Goal: Information Seeking & Learning: Learn about a topic

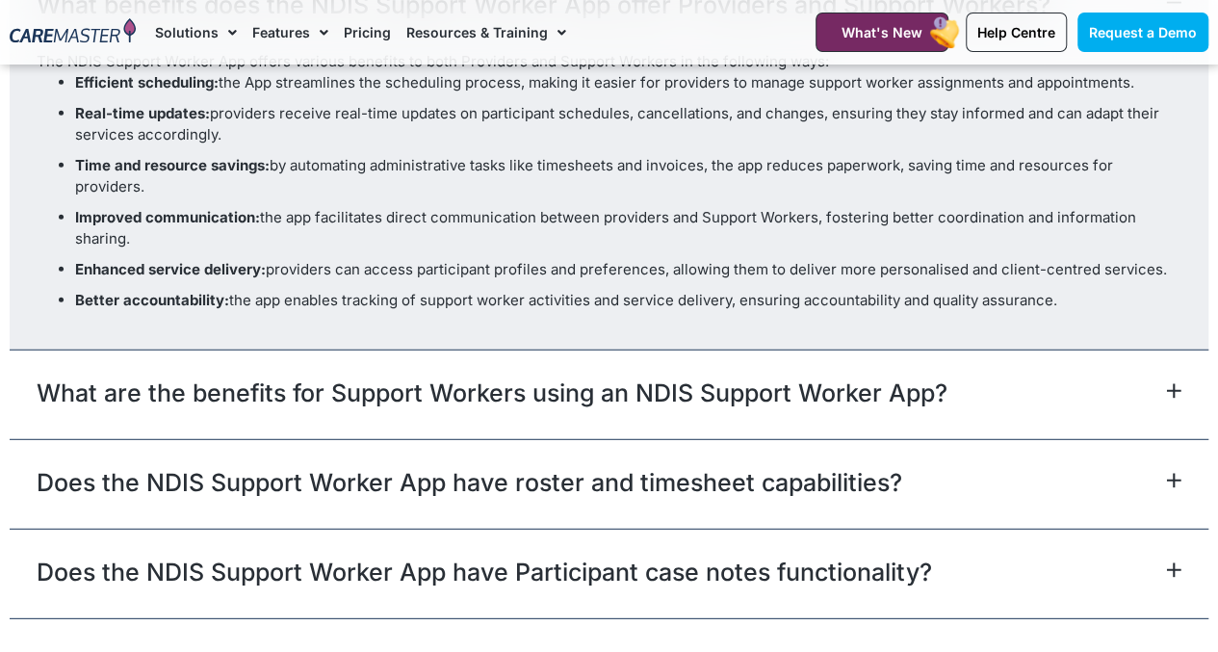
scroll to position [6258, 0]
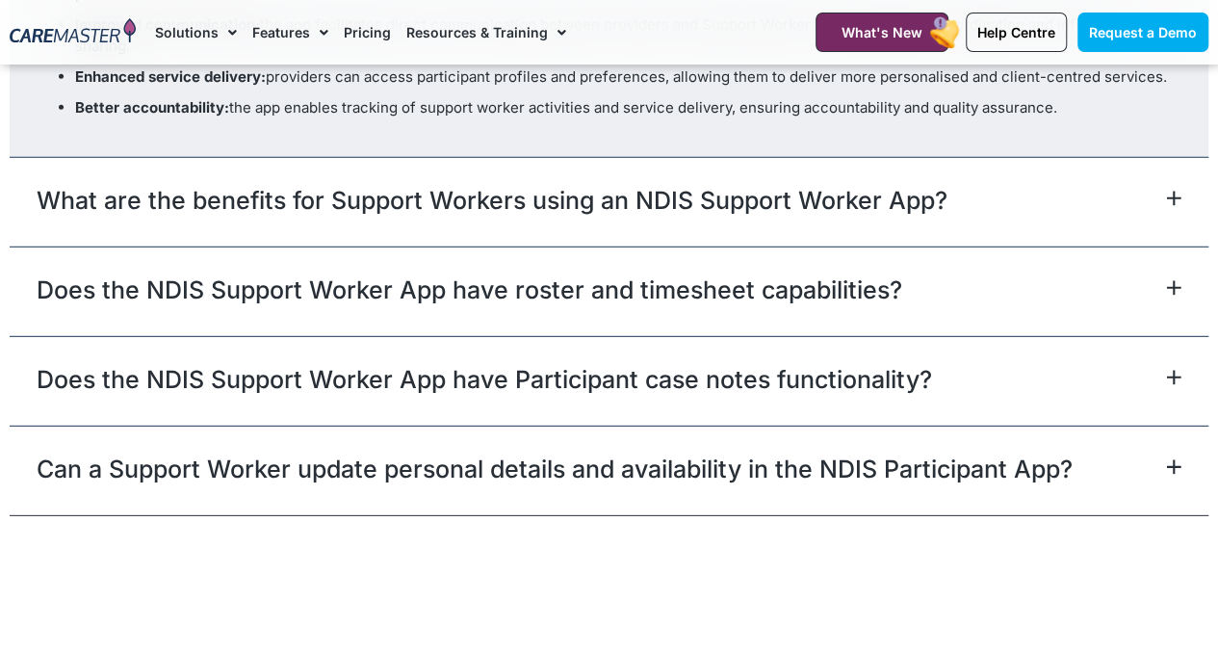
click at [1067, 182] on div "What are the benefits for Support Workers using an NDIS Support Worker App?" at bounding box center [609, 202] width 1199 height 90
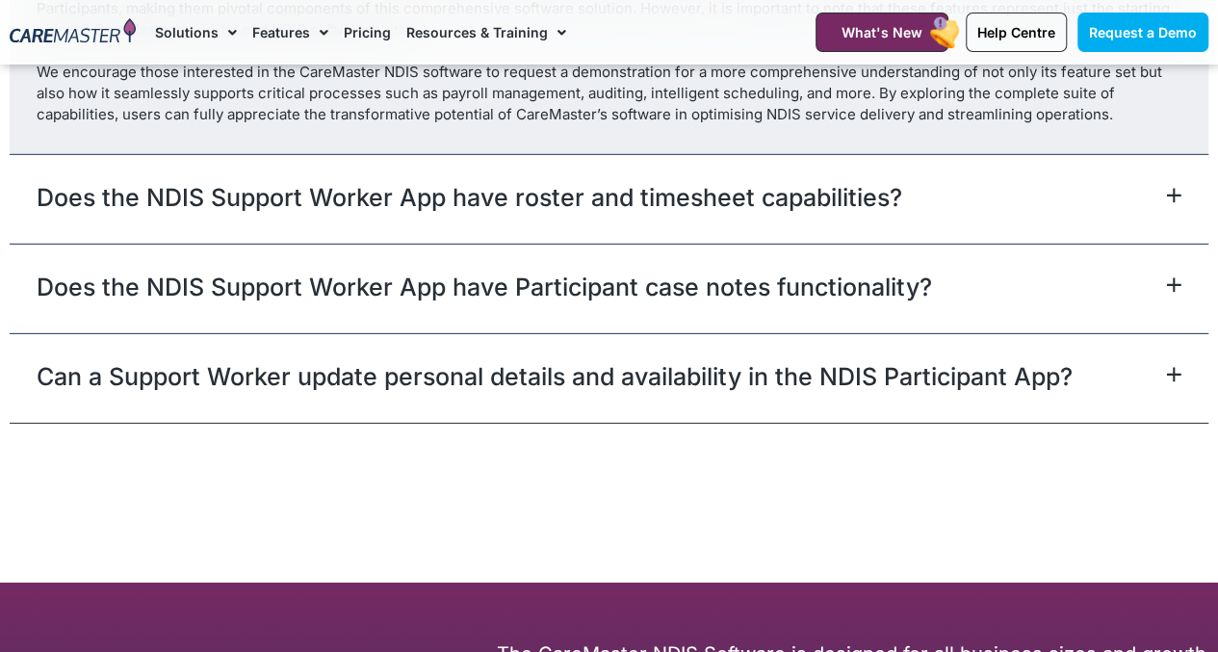
scroll to position [6514, 0]
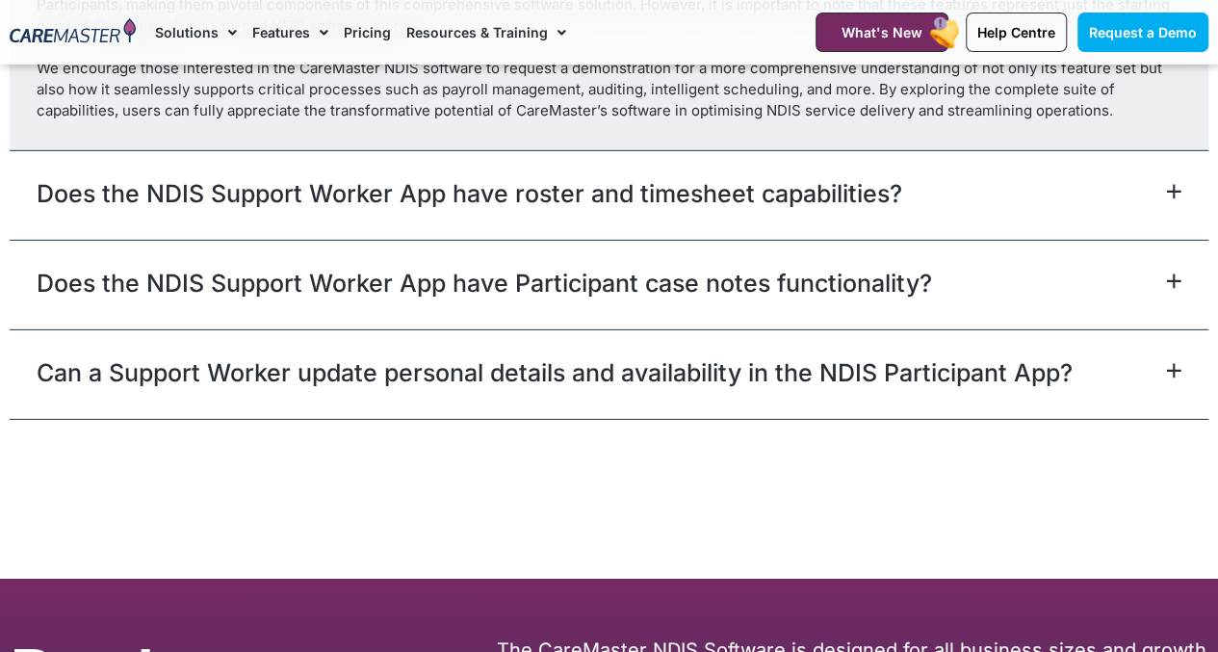
click at [934, 199] on div "Does the NDIS Support Worker App have roster and timesheet capabilities?" at bounding box center [609, 195] width 1199 height 90
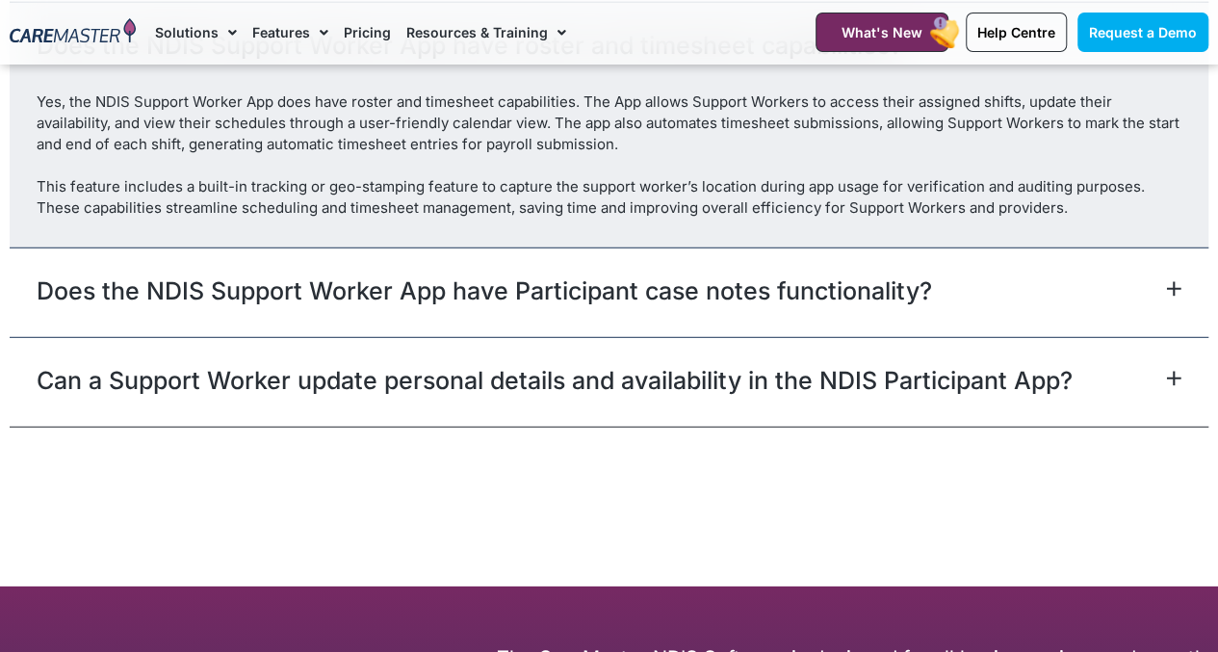
scroll to position [6107, 0]
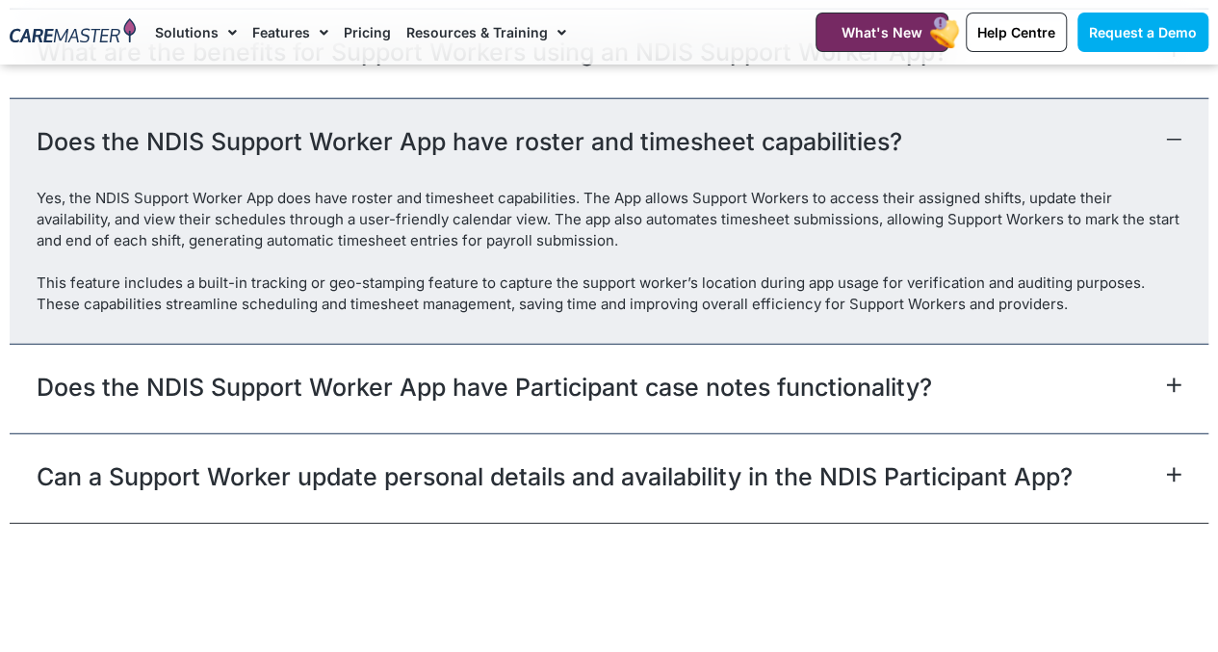
click at [891, 377] on link "Does the NDIS Support Worker App have Participant case notes functionality?" at bounding box center [484, 387] width 895 height 35
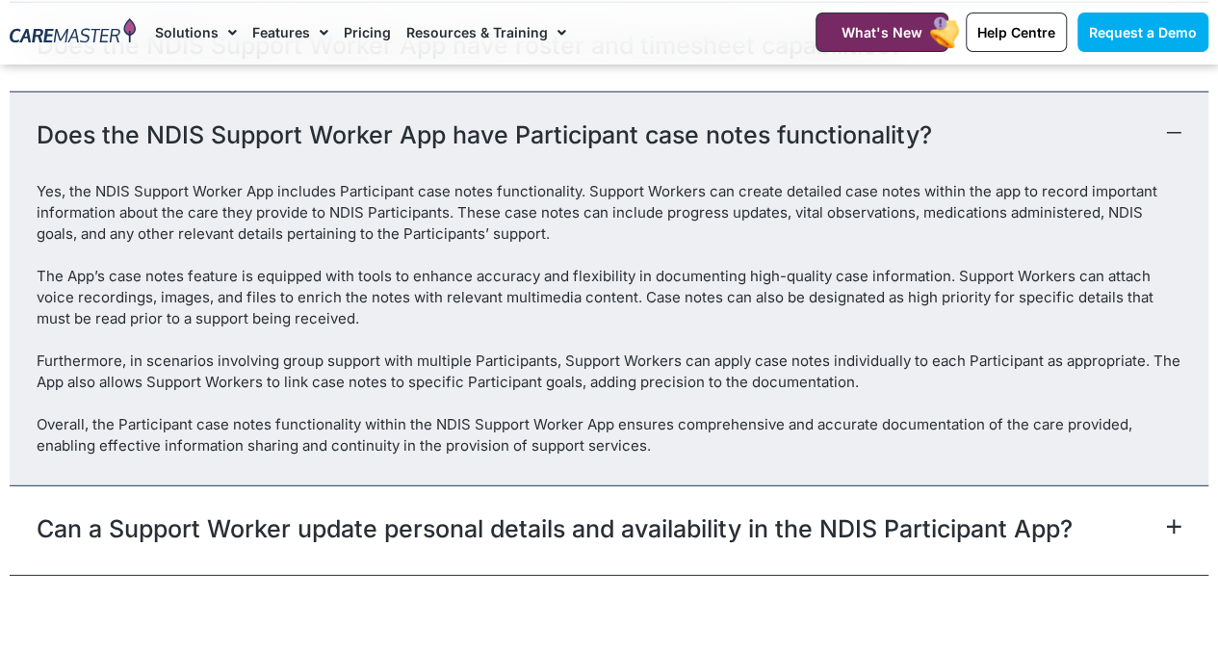
scroll to position [6300, 0]
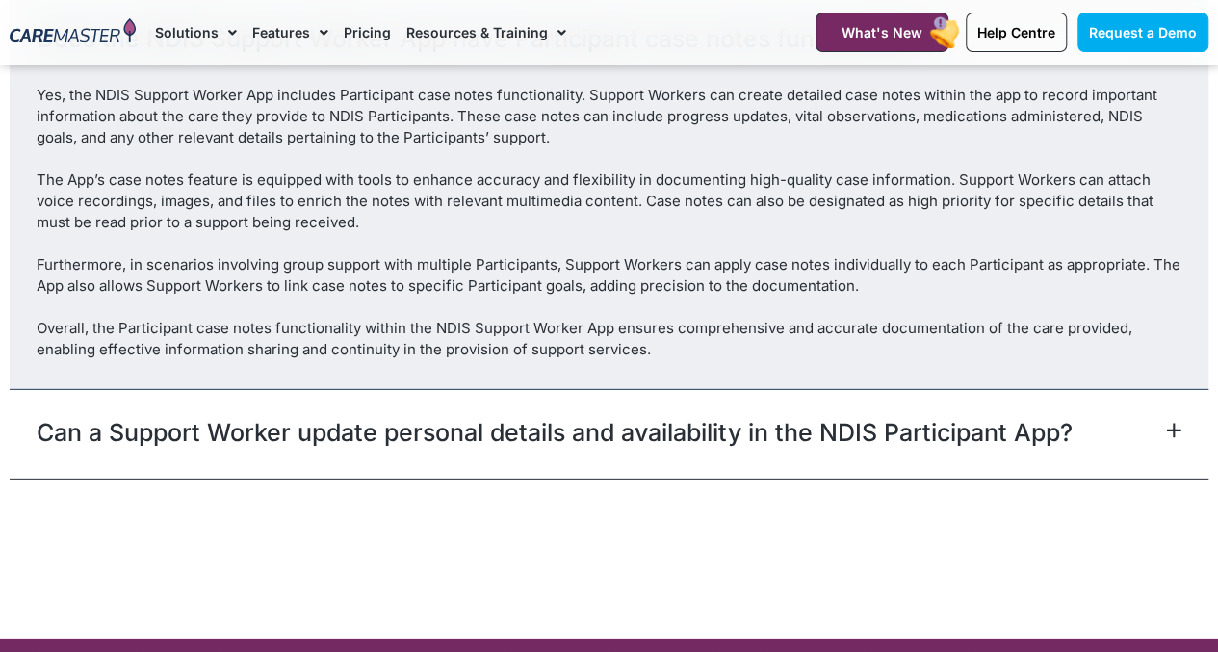
click at [782, 449] on div "Can a Support Worker update personal details and availability in the NDIS Parti…" at bounding box center [609, 434] width 1199 height 90
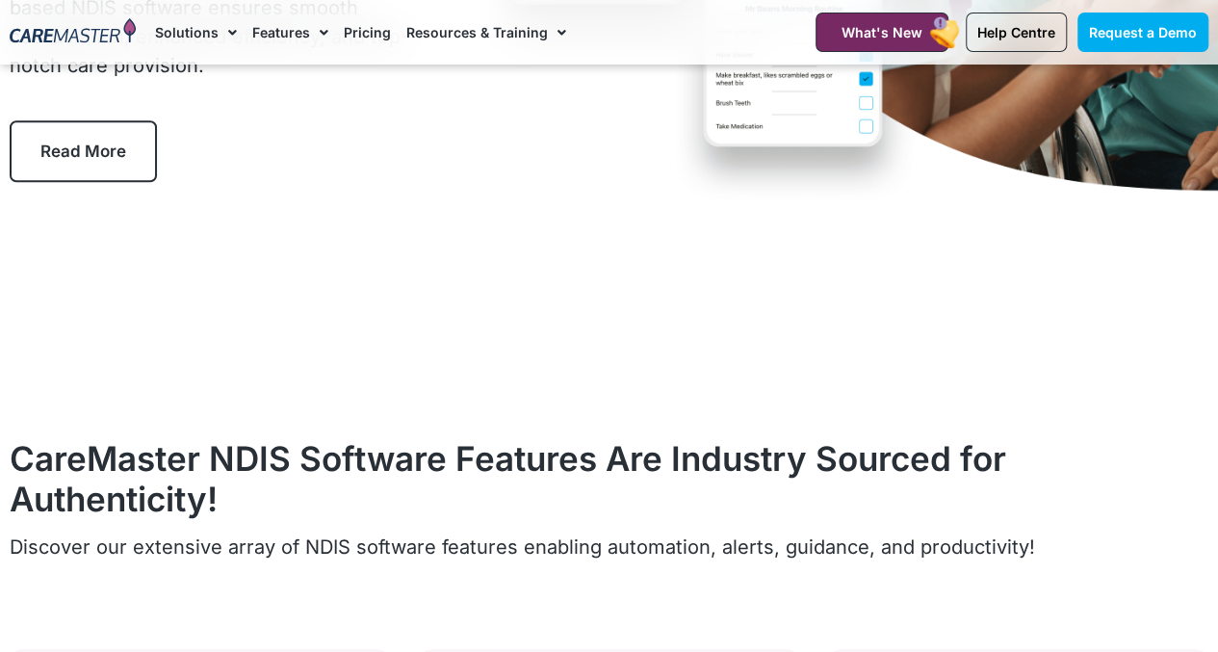
scroll to position [0, 0]
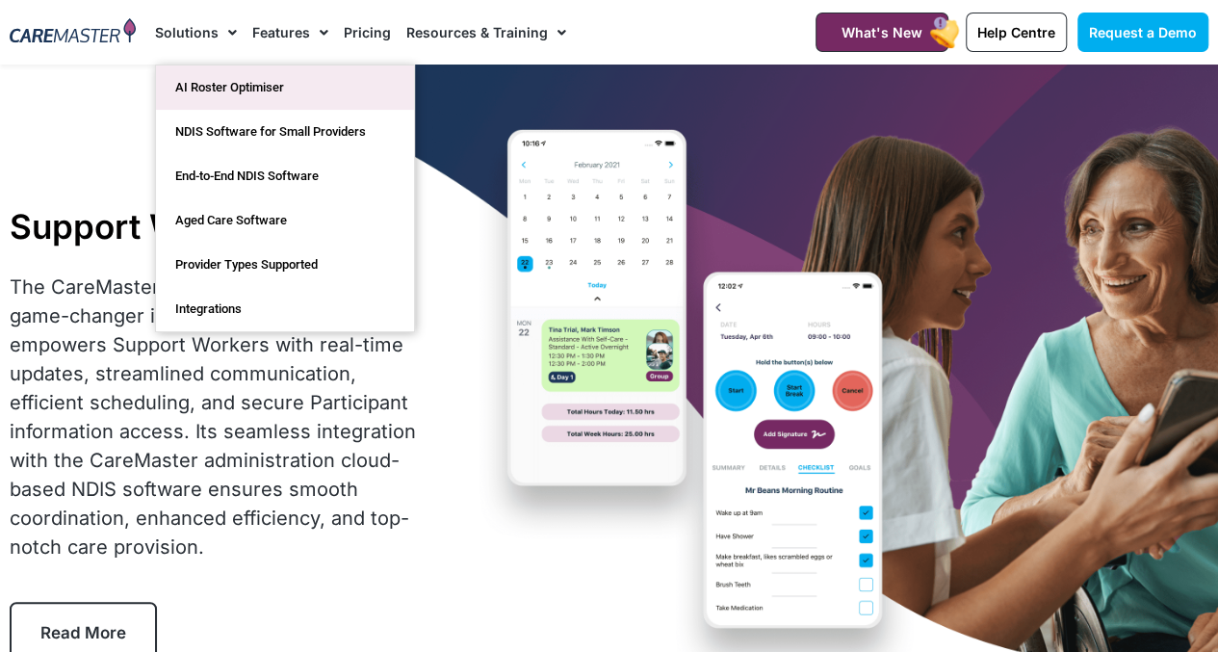
click at [224, 88] on link "AI Roster Optimiser" at bounding box center [285, 87] width 258 height 44
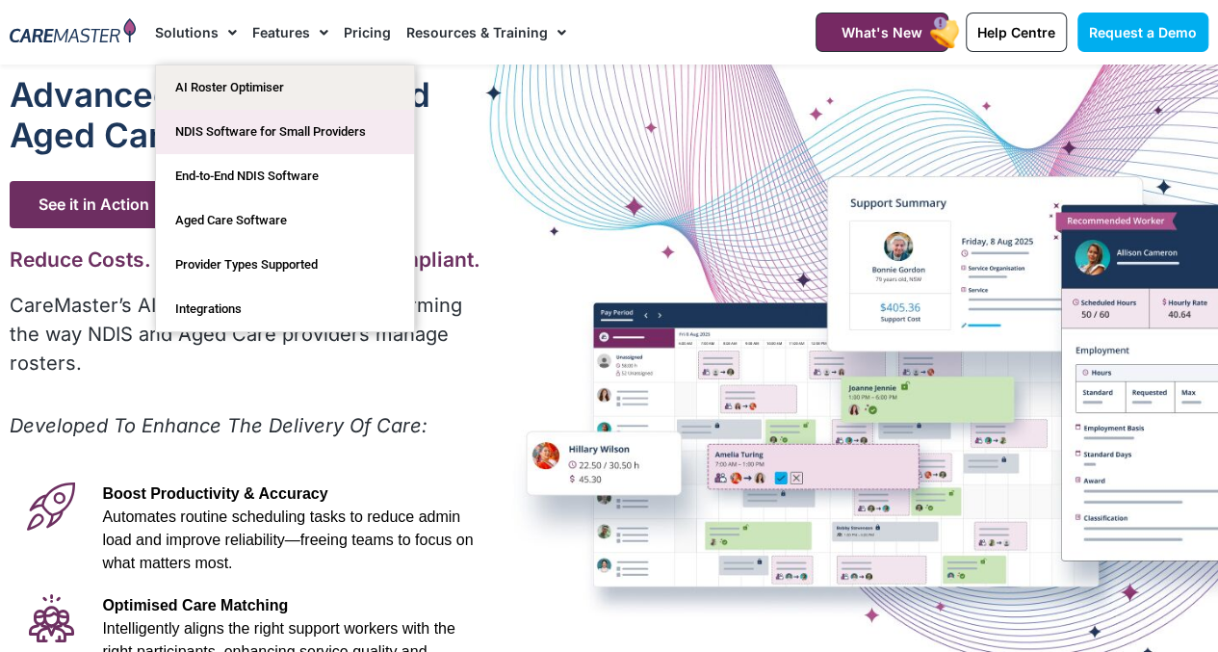
click at [325, 139] on link "NDIS Software for Small Providers" at bounding box center [285, 132] width 258 height 44
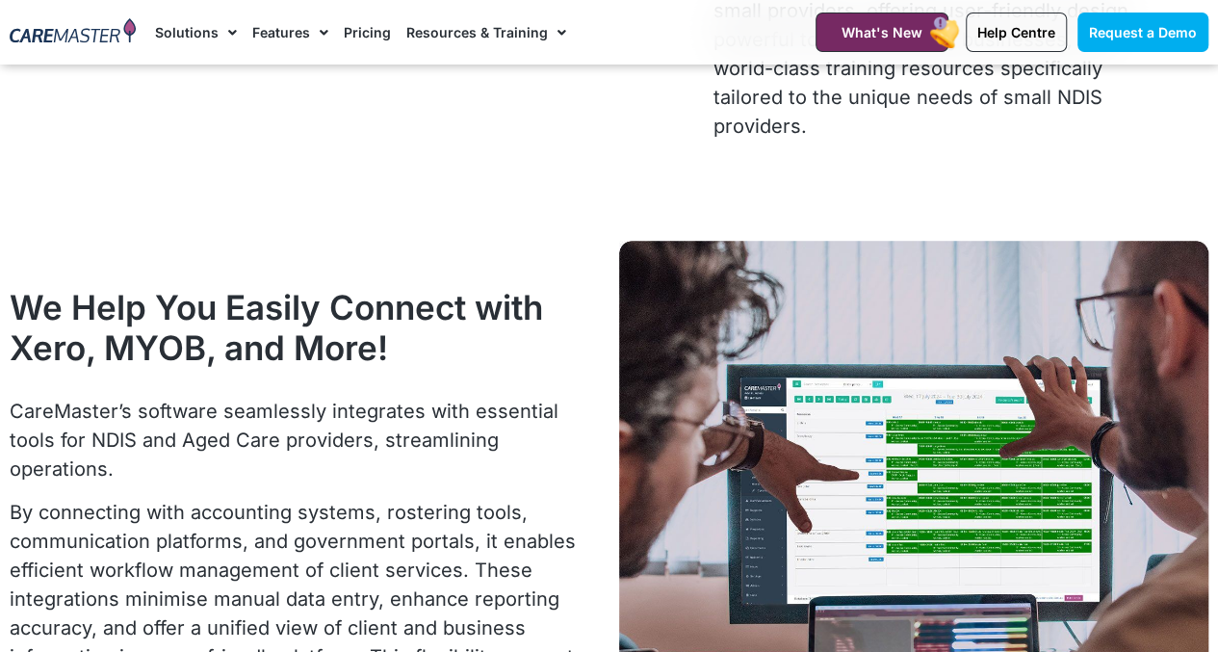
scroll to position [4332, 0]
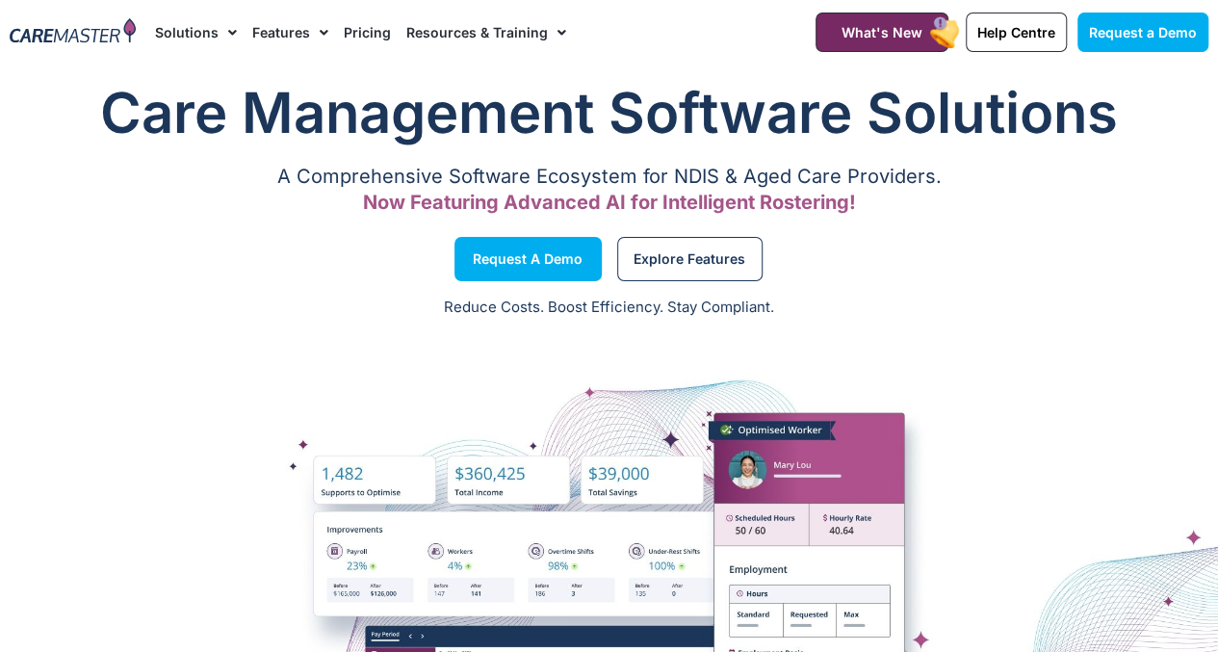
click at [357, 26] on link "Pricing" at bounding box center [367, 32] width 47 height 65
